Goal: Check status

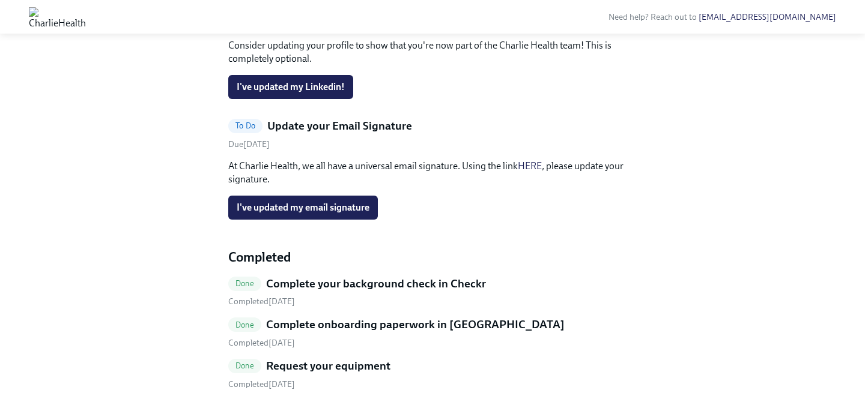
scroll to position [835, 0]
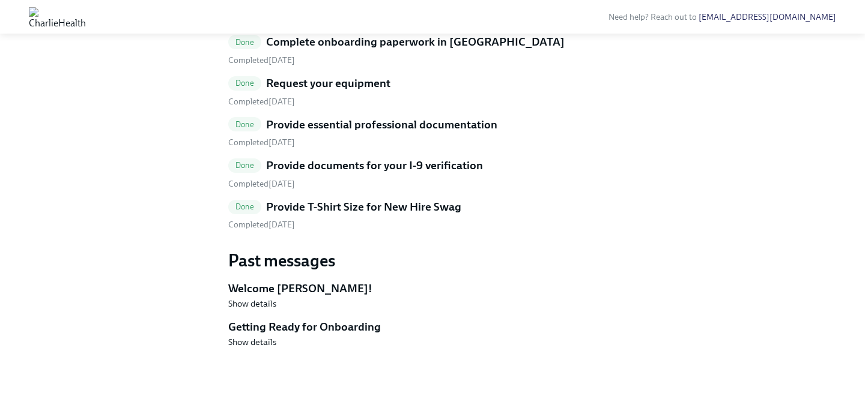
click at [434, 215] on h5 "Provide T-Shirt Size for New Hire Swag" at bounding box center [363, 207] width 195 height 16
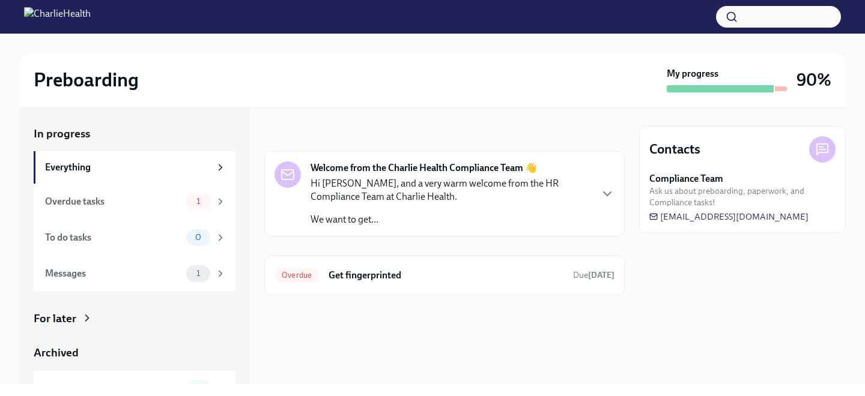
scroll to position [58, 0]
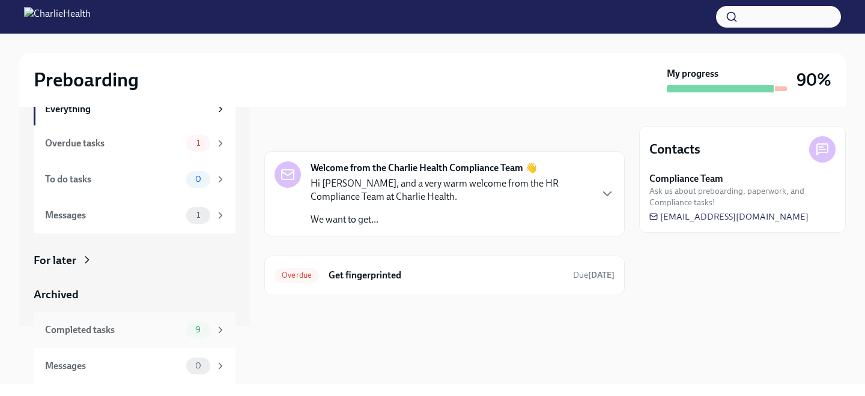
click at [134, 326] on div "Completed tasks" at bounding box center [113, 330] width 136 height 13
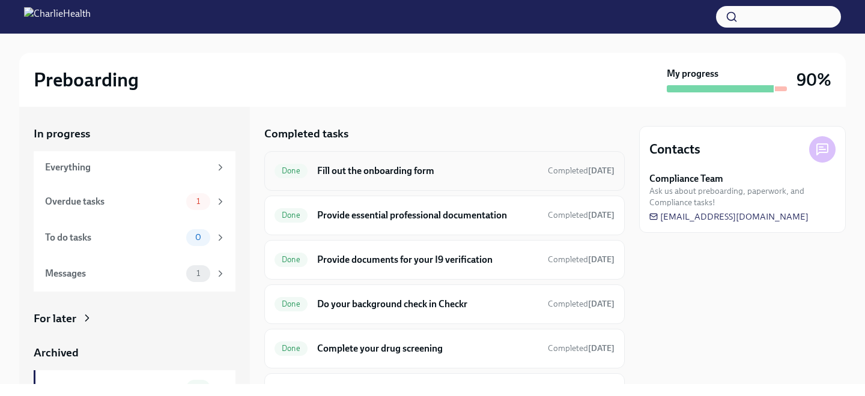
click at [315, 176] on div "Done Fill out the onboarding form Completed 5 days ago" at bounding box center [444, 171] width 340 height 19
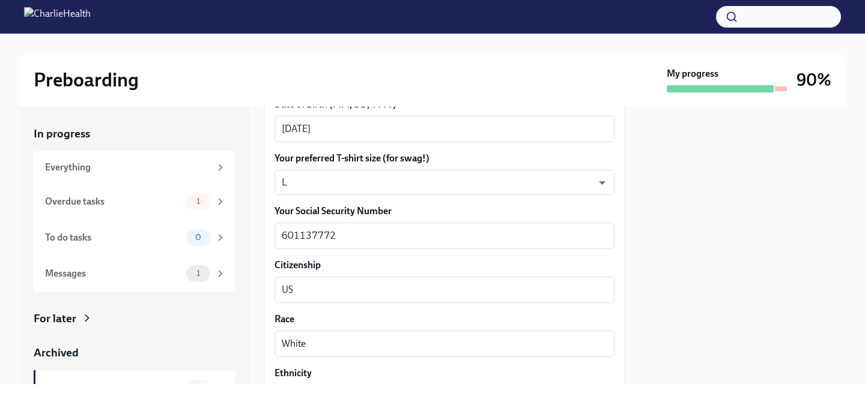
scroll to position [576, 0]
